Goal: Transaction & Acquisition: Purchase product/service

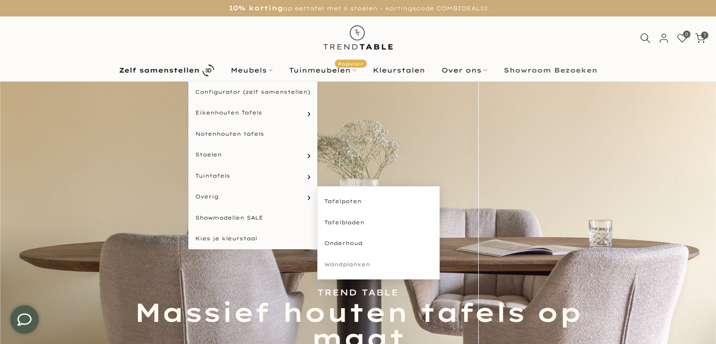
type input "****"
click at [347, 267] on link "Wandplanken" at bounding box center [378, 264] width 122 height 21
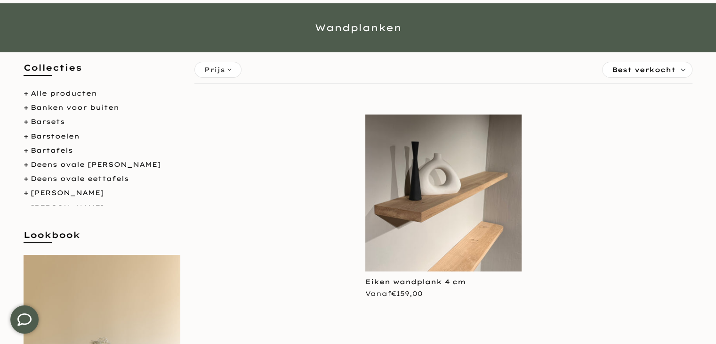
scroll to position [94, 0]
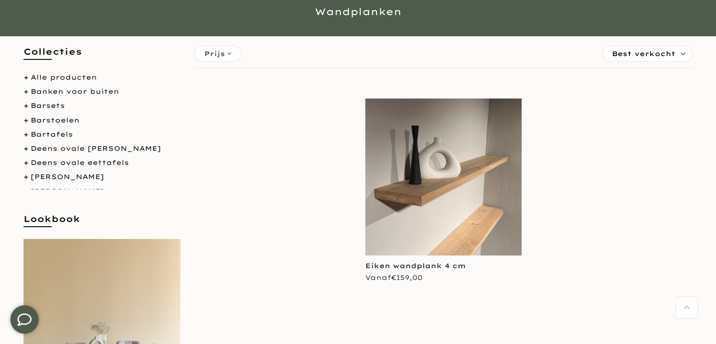
type input "****"
click at [406, 206] on img at bounding box center [444, 176] width 157 height 157
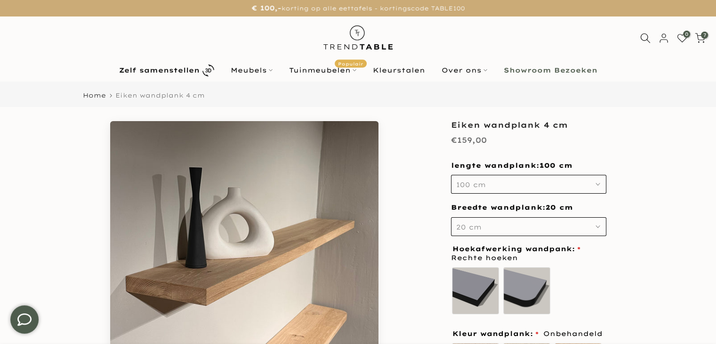
type input "****"
click at [504, 190] on button "100 cm" at bounding box center [528, 184] width 155 height 19
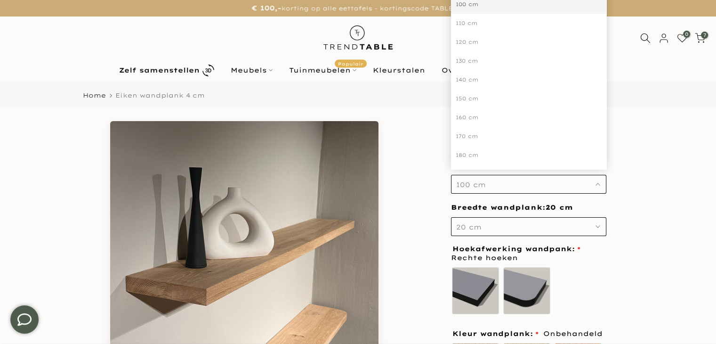
click at [504, 190] on button "100 cm" at bounding box center [528, 184] width 155 height 19
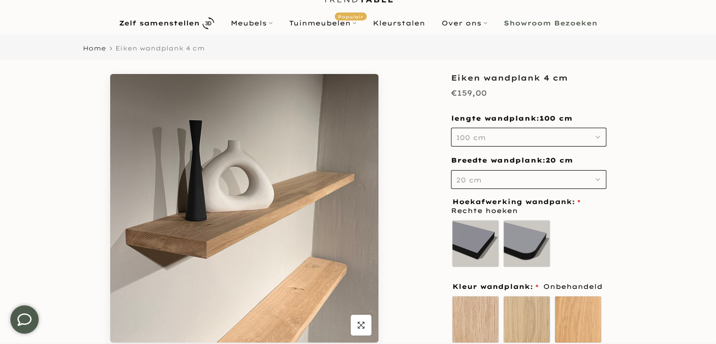
scroll to position [94, 0]
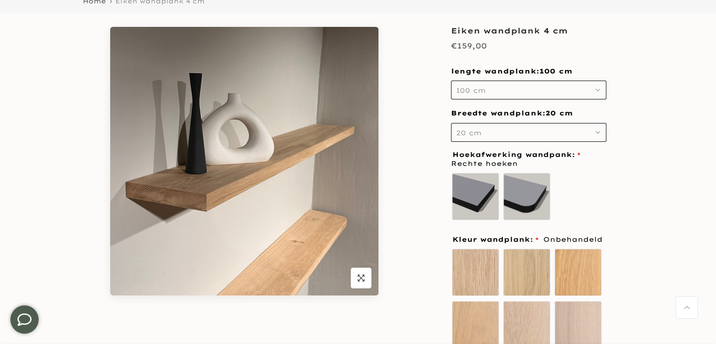
click at [495, 136] on button "20 cm" at bounding box center [528, 132] width 155 height 19
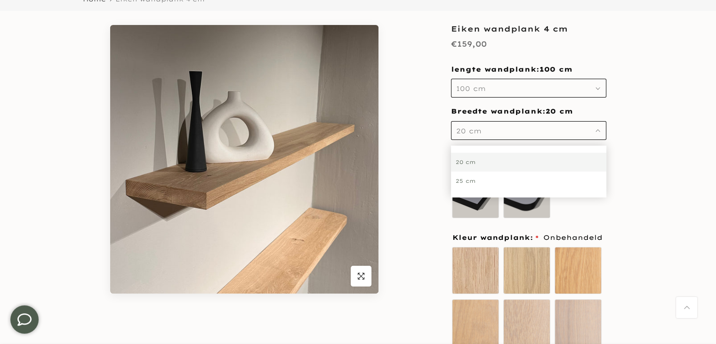
click at [475, 184] on div "25 cm" at bounding box center [528, 180] width 155 height 19
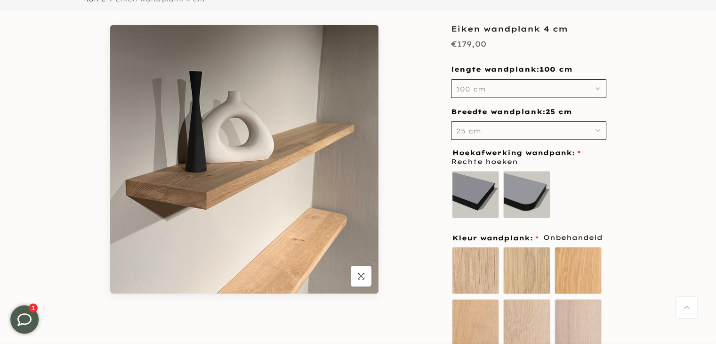
click at [533, 128] on button "25 cm" at bounding box center [528, 130] width 155 height 19
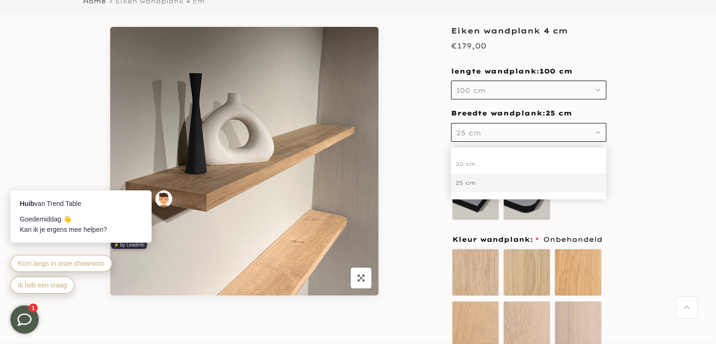
click at [475, 184] on div "25 cm" at bounding box center [528, 182] width 155 height 19
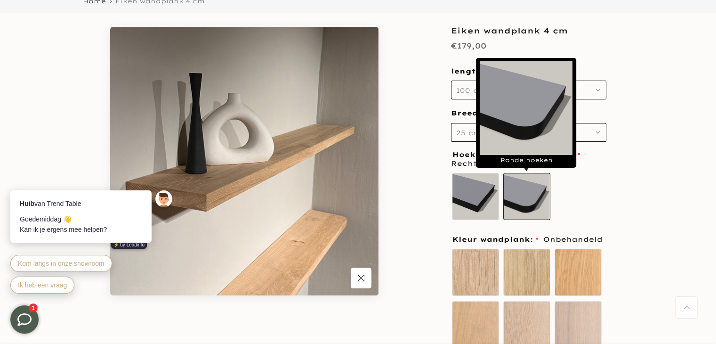
click at [538, 193] on label "Ronde hoeken" at bounding box center [527, 196] width 47 height 47
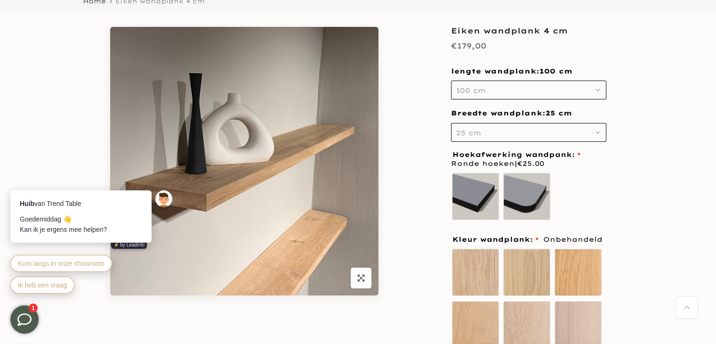
click at [520, 95] on button "100 cm" at bounding box center [528, 90] width 155 height 19
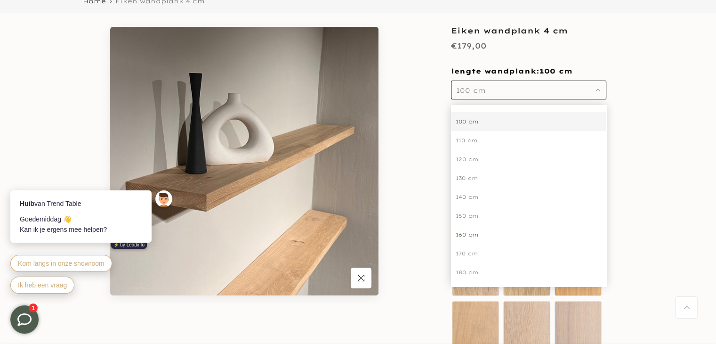
scroll to position [228, 0]
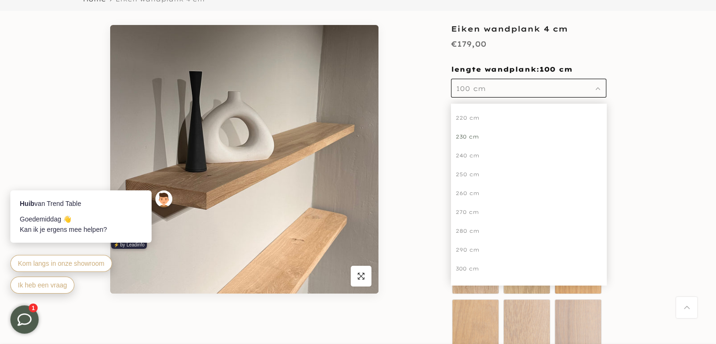
click at [466, 138] on div "230 cm" at bounding box center [528, 136] width 155 height 19
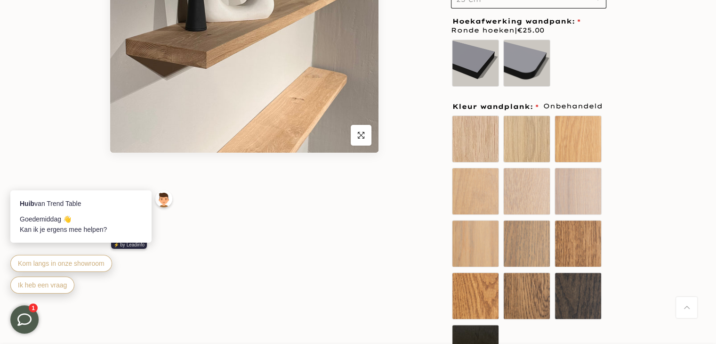
scroll to position [236, 0]
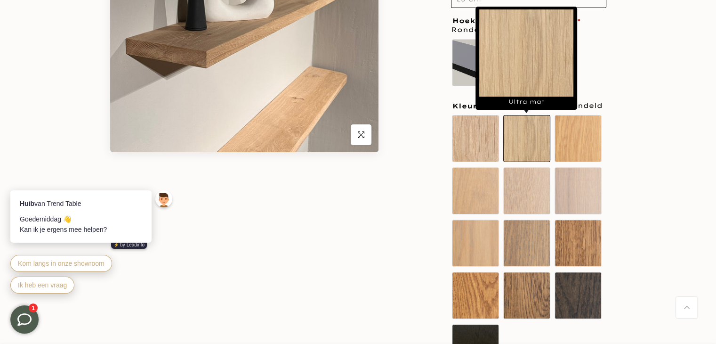
click at [524, 138] on label "Ultra mat" at bounding box center [527, 138] width 47 height 47
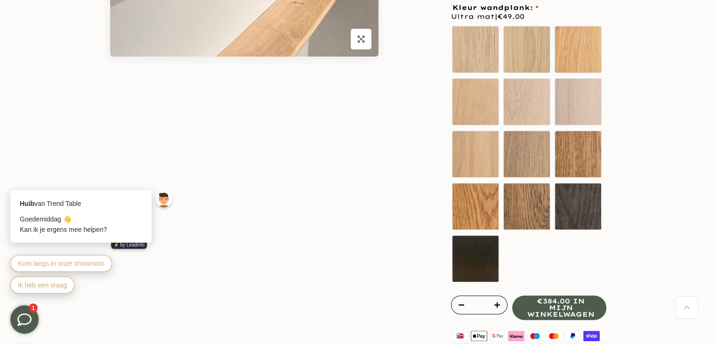
scroll to position [330, 0]
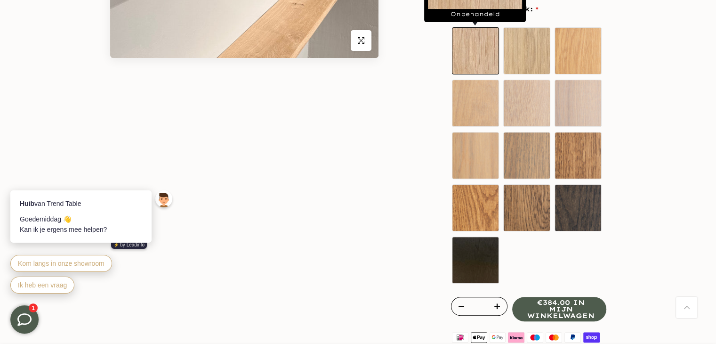
click at [463, 40] on label "Onbehandeld" at bounding box center [475, 50] width 47 height 47
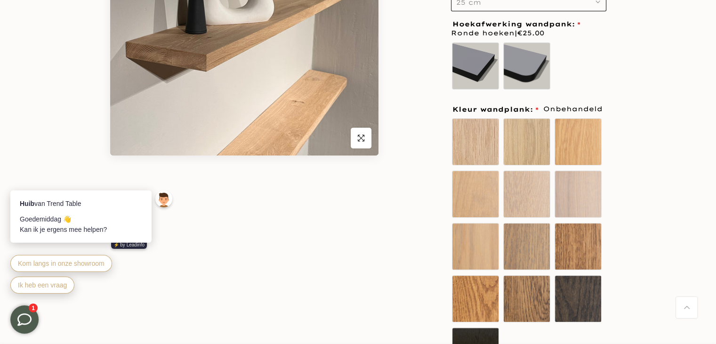
scroll to position [188, 0]
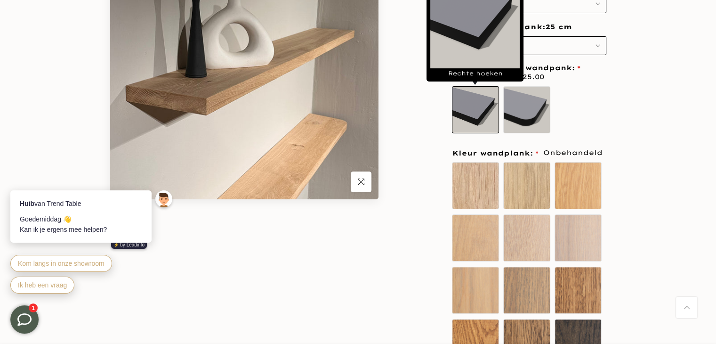
click at [488, 93] on label "Rechte hoeken" at bounding box center [475, 109] width 47 height 47
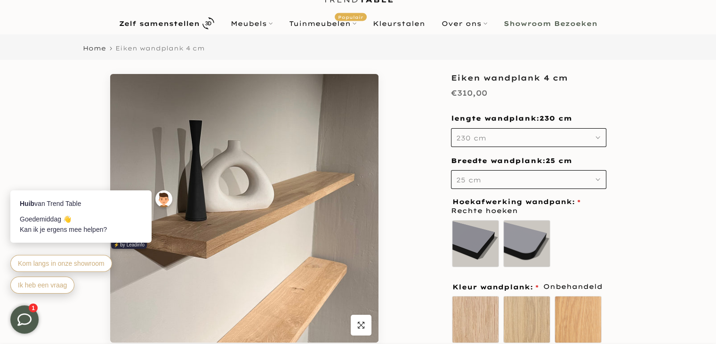
scroll to position [47, 0]
click at [489, 137] on button "230 cm" at bounding box center [528, 137] width 155 height 19
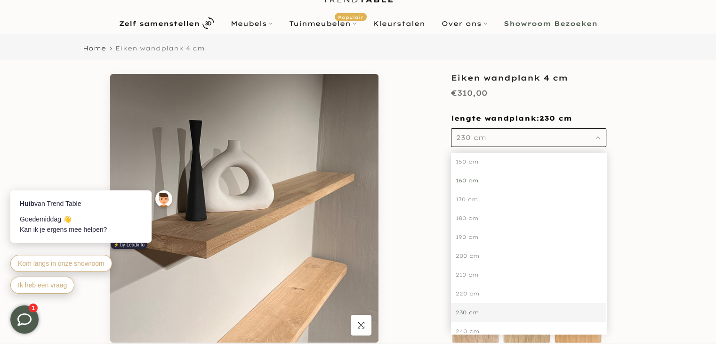
scroll to position [40, 0]
click at [467, 184] on div "130 cm" at bounding box center [528, 185] width 155 height 19
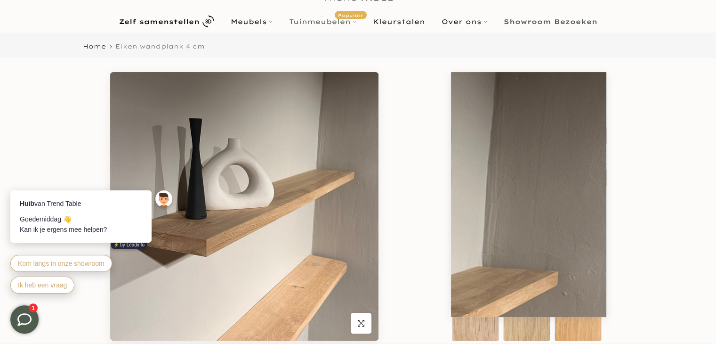
scroll to position [45, 0]
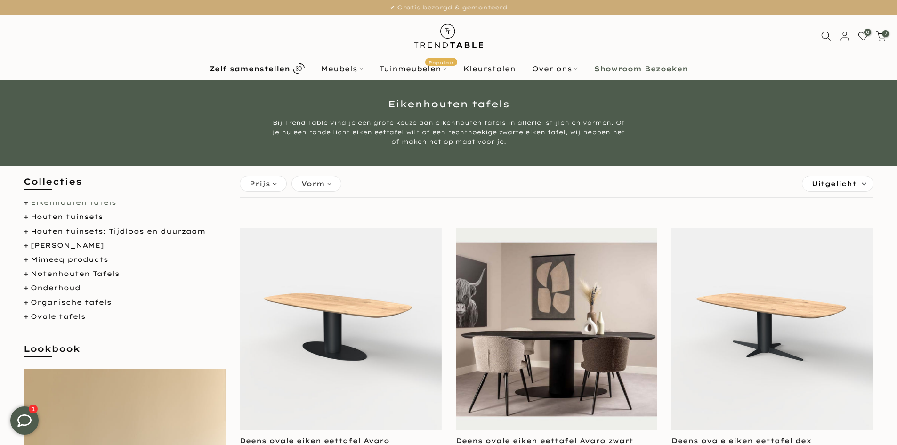
scroll to position [236, 0]
